Goal: Check status

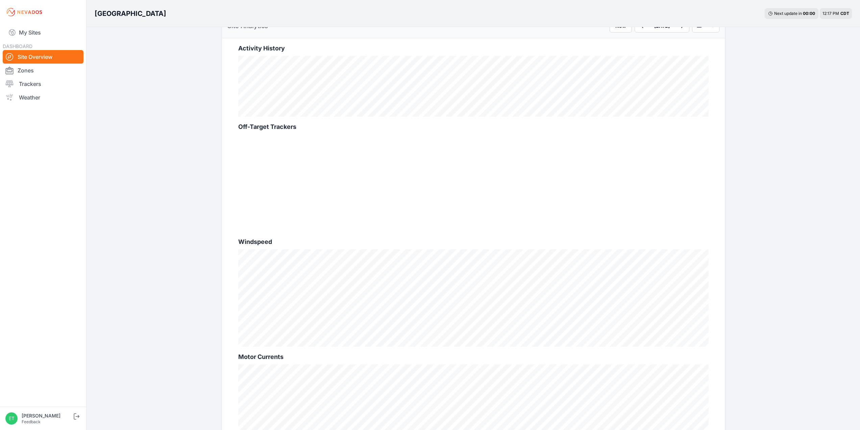
scroll to position [250, 0]
click at [287, 152] on div at bounding box center [473, 174] width 470 height 97
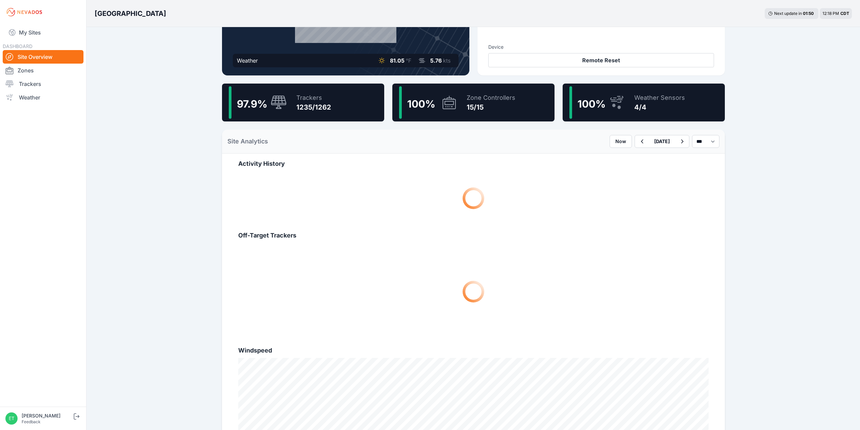
scroll to position [128, 0]
click at [638, 138] on icon "button" at bounding box center [642, 141] width 8 height 8
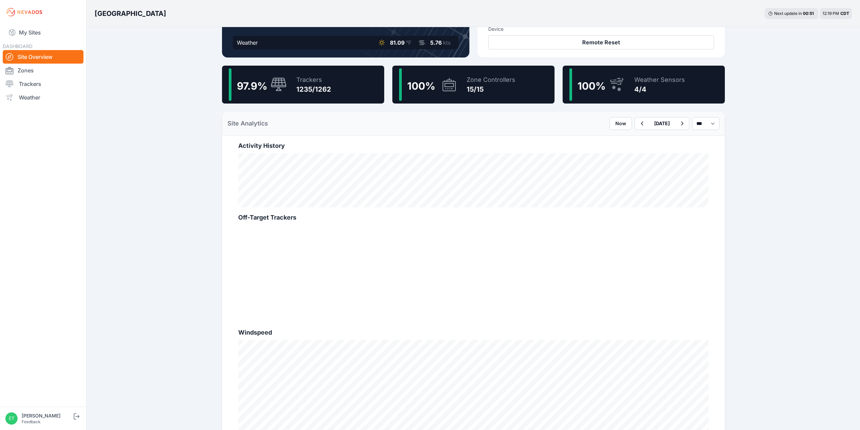
scroll to position [148, 0]
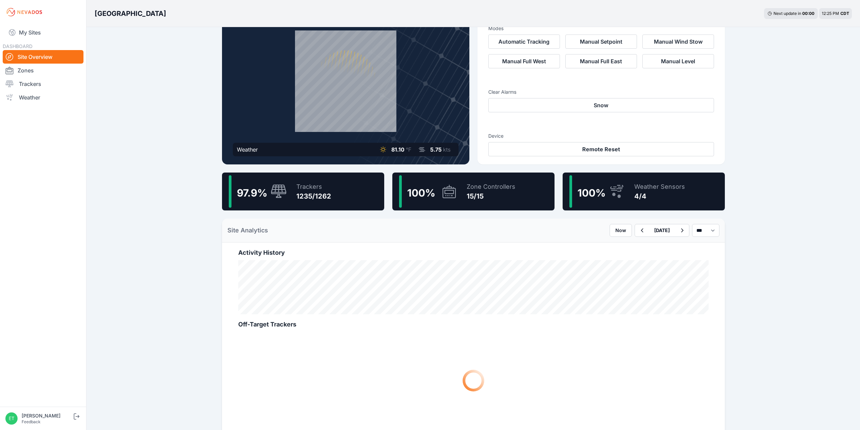
scroll to position [39, 0]
click at [635, 231] on button "button" at bounding box center [642, 230] width 14 height 12
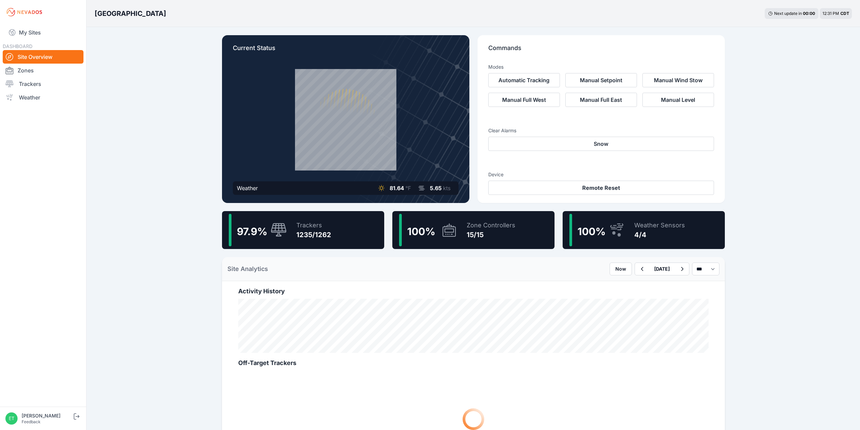
click at [452, 274] on div "Site Analytics Now September 05 2025 *** **** *****" at bounding box center [473, 269] width 503 height 24
click at [638, 270] on icon "button" at bounding box center [642, 269] width 8 height 8
